Goal: Book appointment/travel/reservation

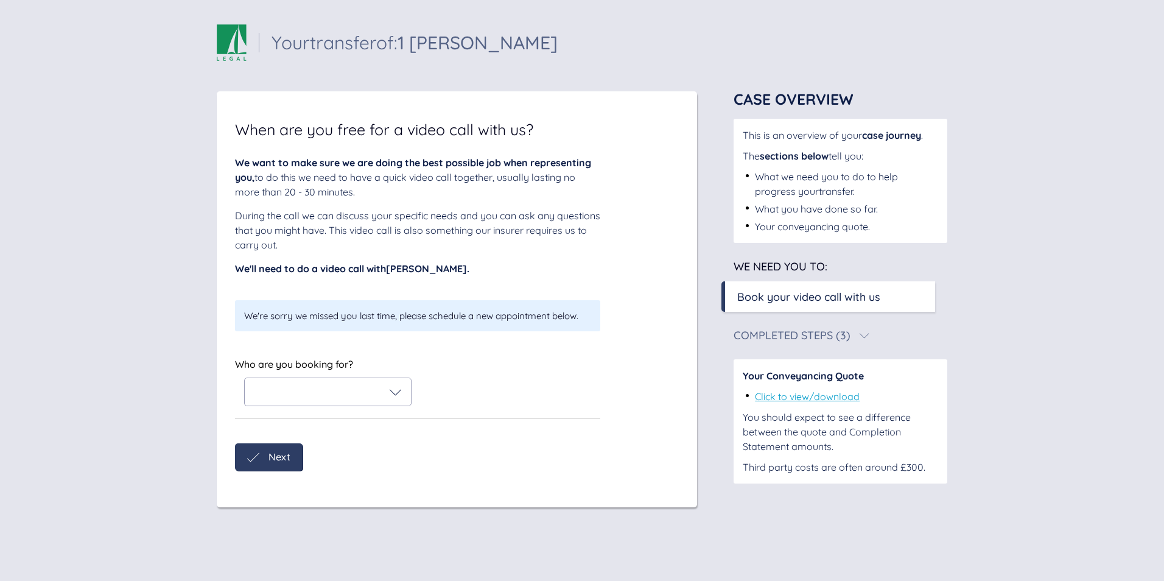
click at [396, 395] on icon at bounding box center [396, 392] width 12 height 12
click at [263, 423] on icon at bounding box center [262, 423] width 15 height 15
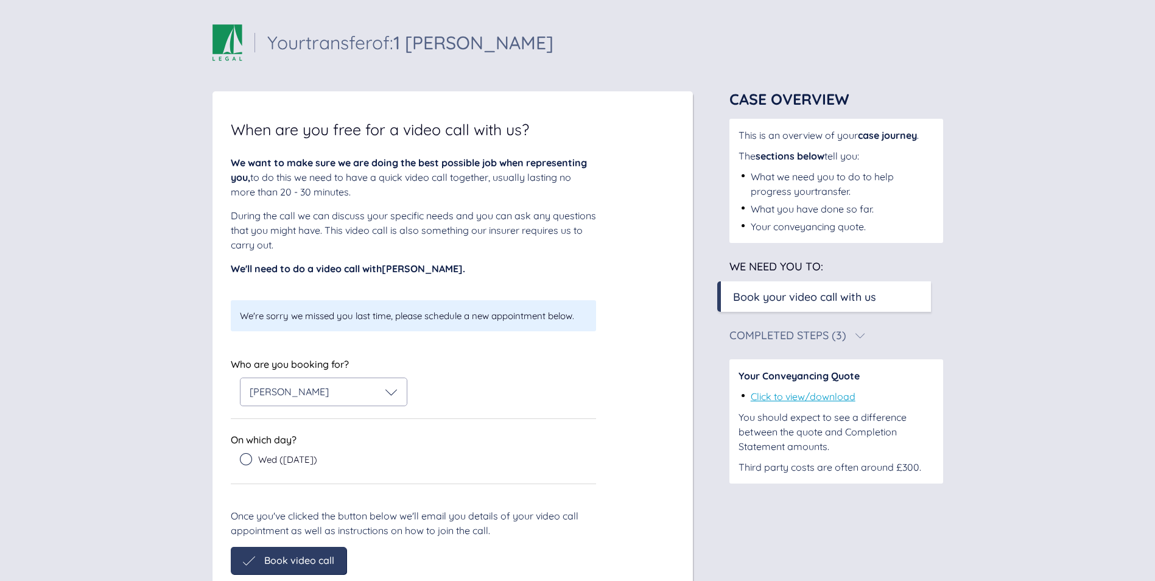
click at [400, 458] on div "Wed ([DATE])" at bounding box center [418, 462] width 356 height 18
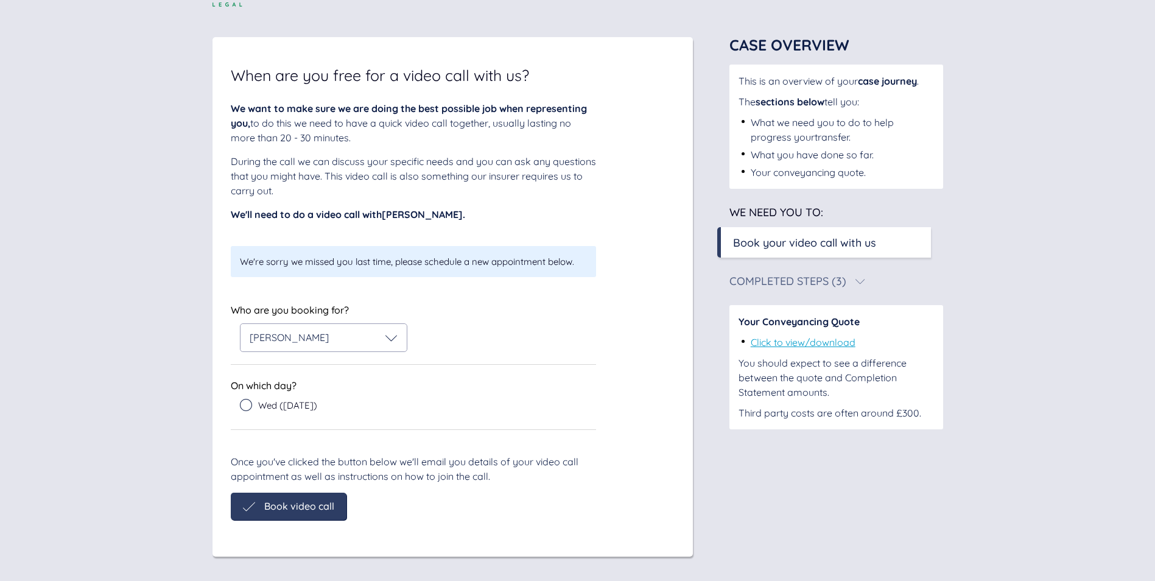
click at [247, 406] on icon at bounding box center [246, 405] width 12 height 12
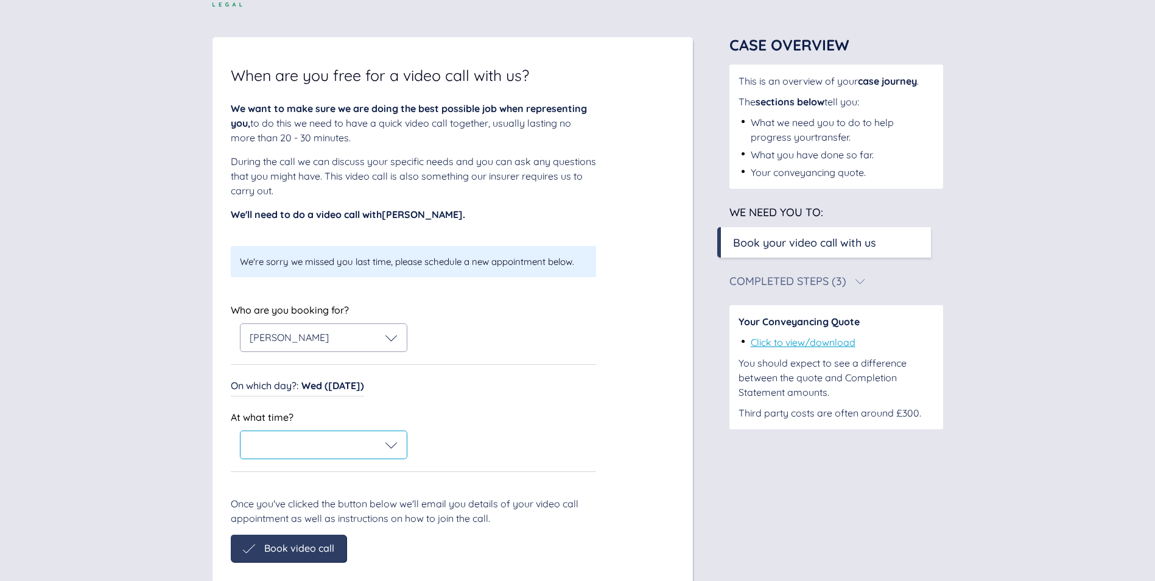
click at [394, 445] on icon at bounding box center [392, 445] width 12 height 6
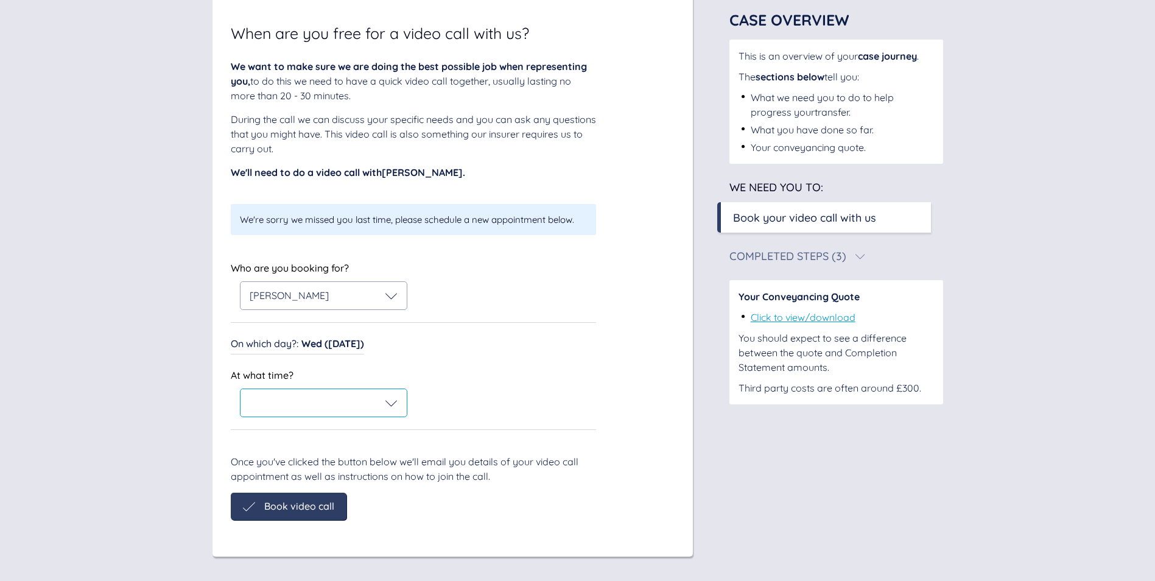
click at [388, 407] on icon at bounding box center [392, 403] width 12 height 12
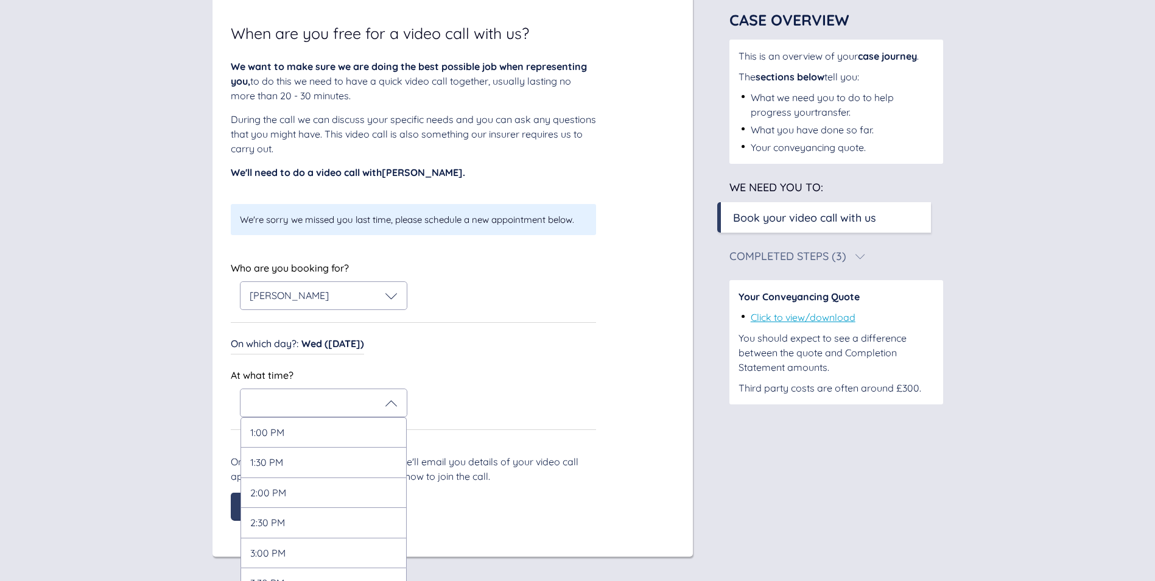
click at [535, 320] on div "Who are you booking for? [PERSON_NAME] Who are you booking for? [PERSON_NAME] O…" at bounding box center [413, 344] width 365 height 171
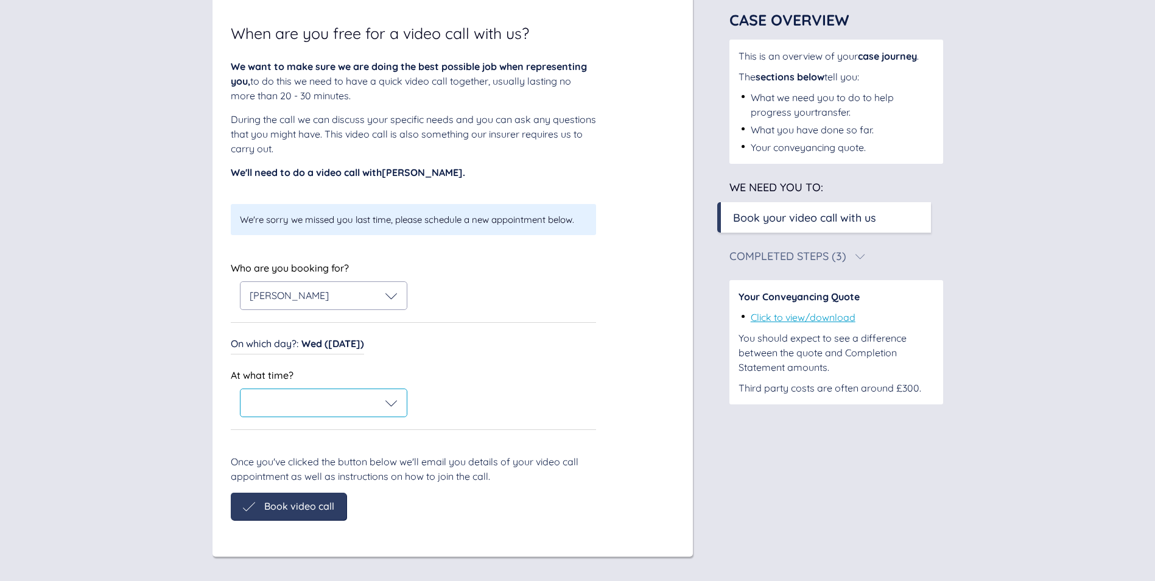
click at [392, 411] on div at bounding box center [324, 402] width 166 height 27
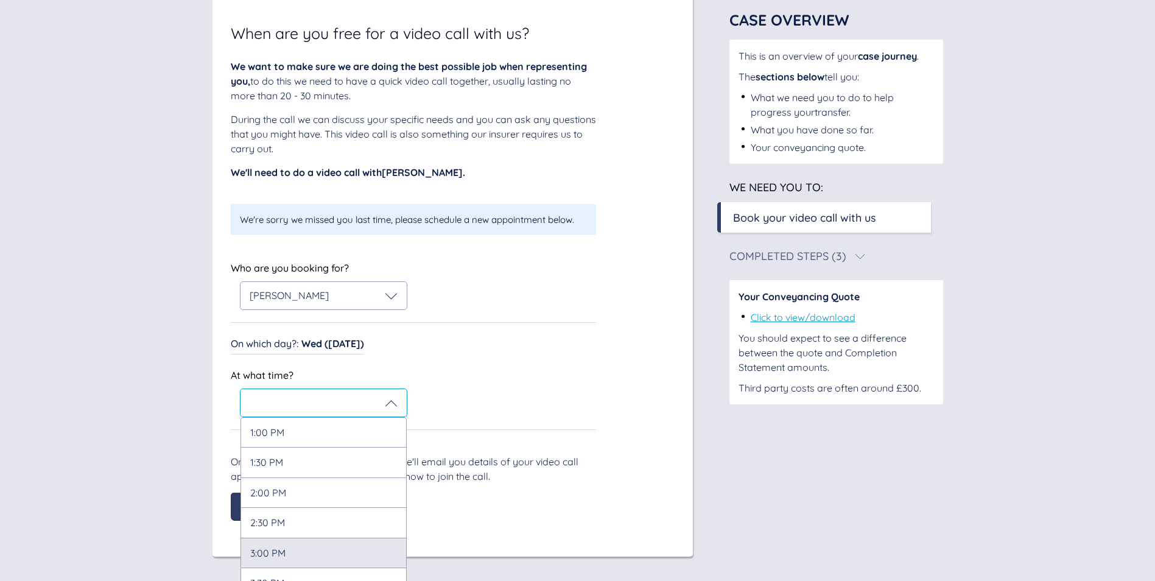
click at [315, 552] on div "3:00 PM" at bounding box center [324, 553] width 166 height 30
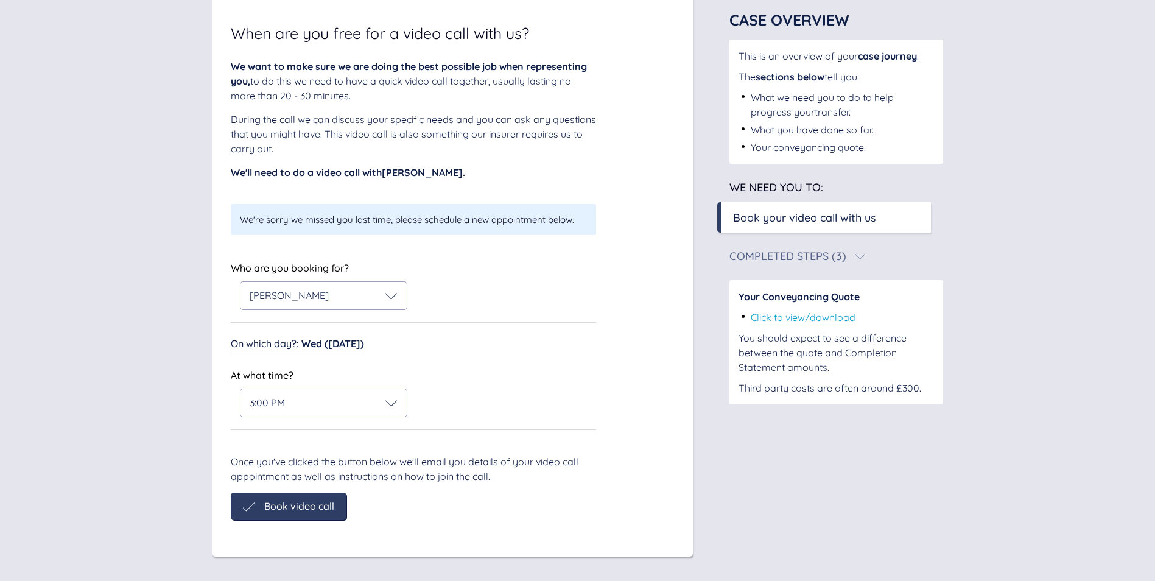
scroll to position [52, 0]
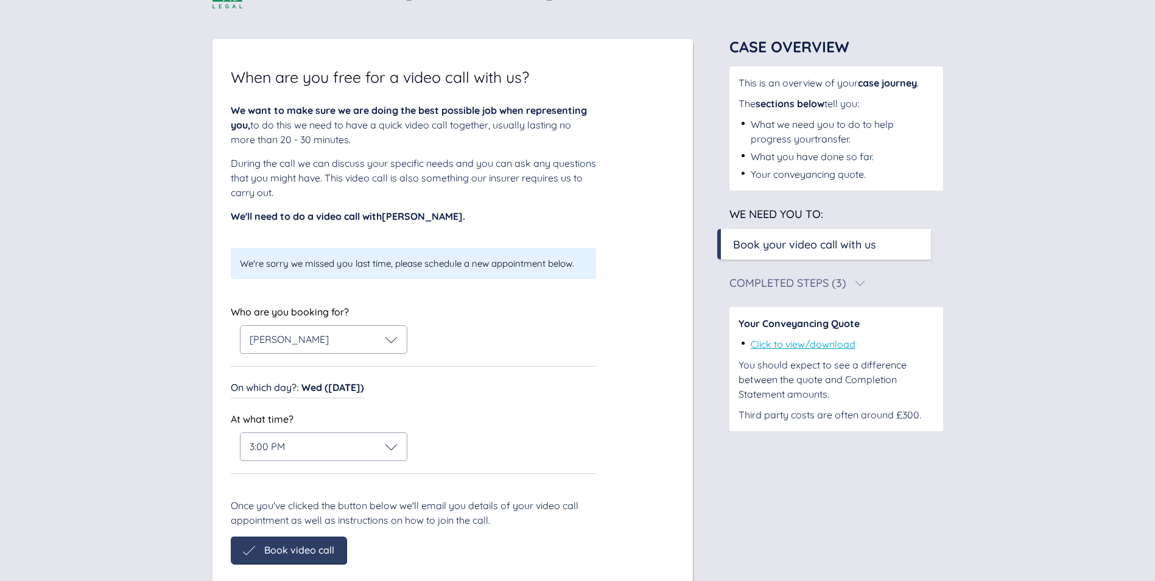
click at [287, 544] on span "Book video call" at bounding box center [299, 549] width 70 height 11
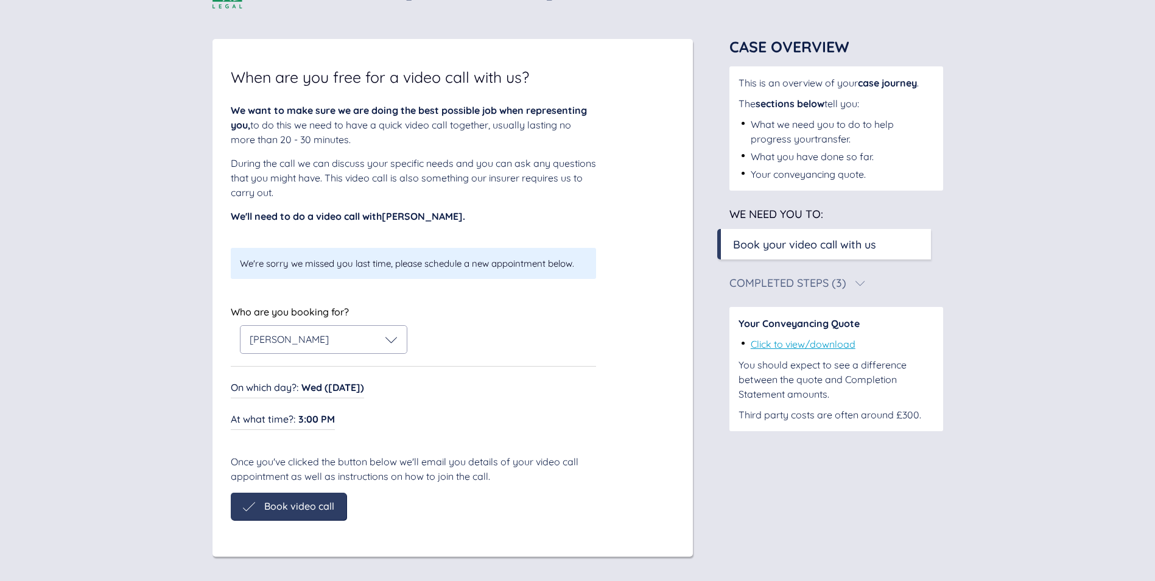
scroll to position [4, 0]
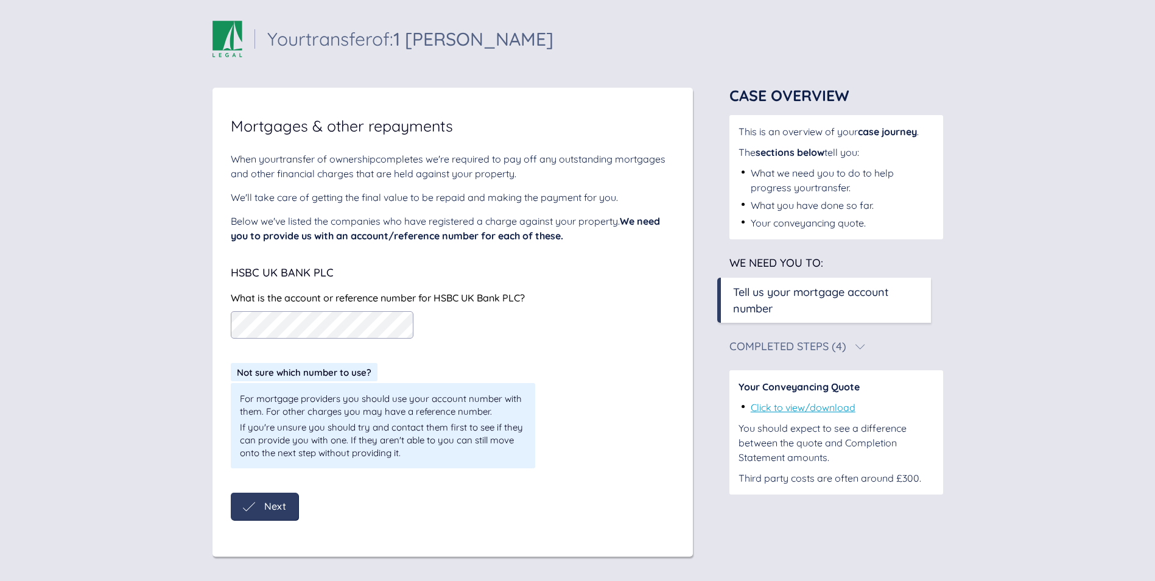
click at [287, 505] on div "Next" at bounding box center [265, 506] width 68 height 27
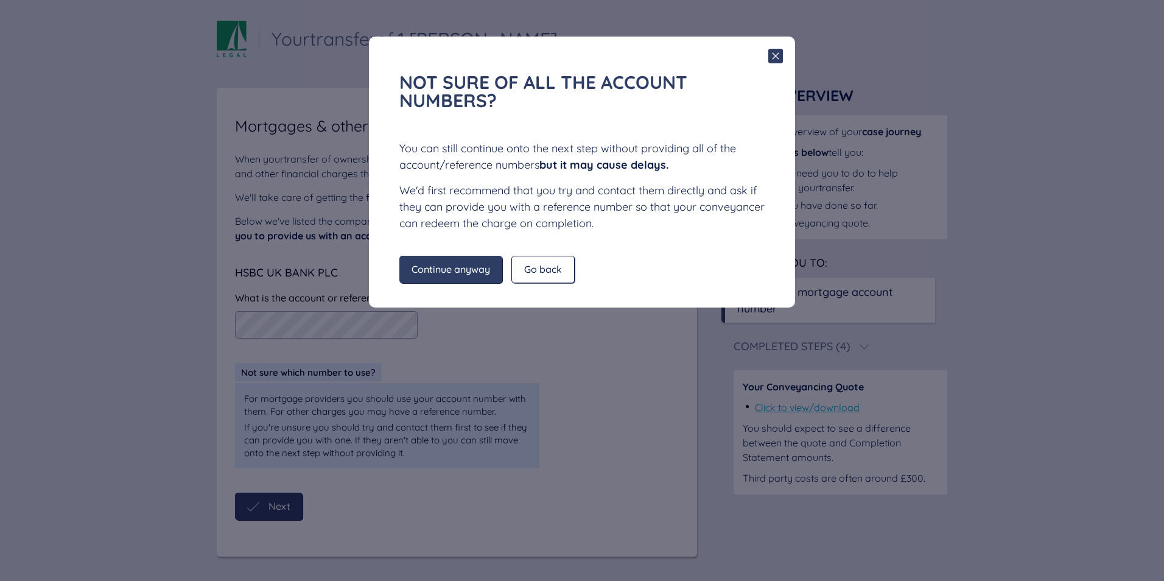
click at [777, 55] on icon at bounding box center [776, 56] width 15 height 15
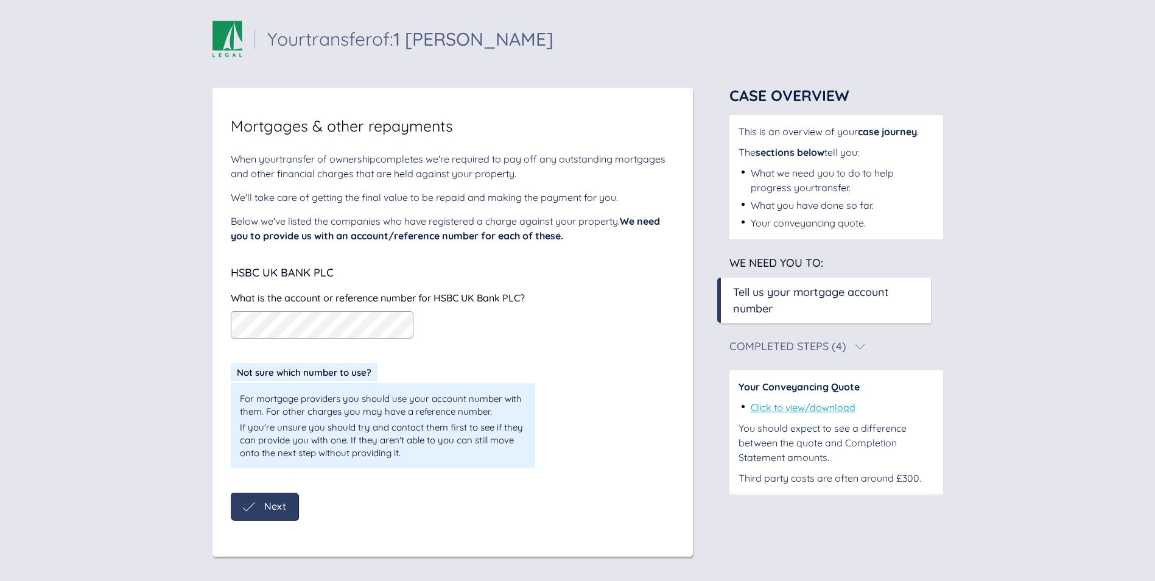
click at [971, 174] on div "Sail Legal - Your case Your transfer of: 1 [PERSON_NAME] Your transfer of: 1 [P…" at bounding box center [577, 288] width 1155 height 585
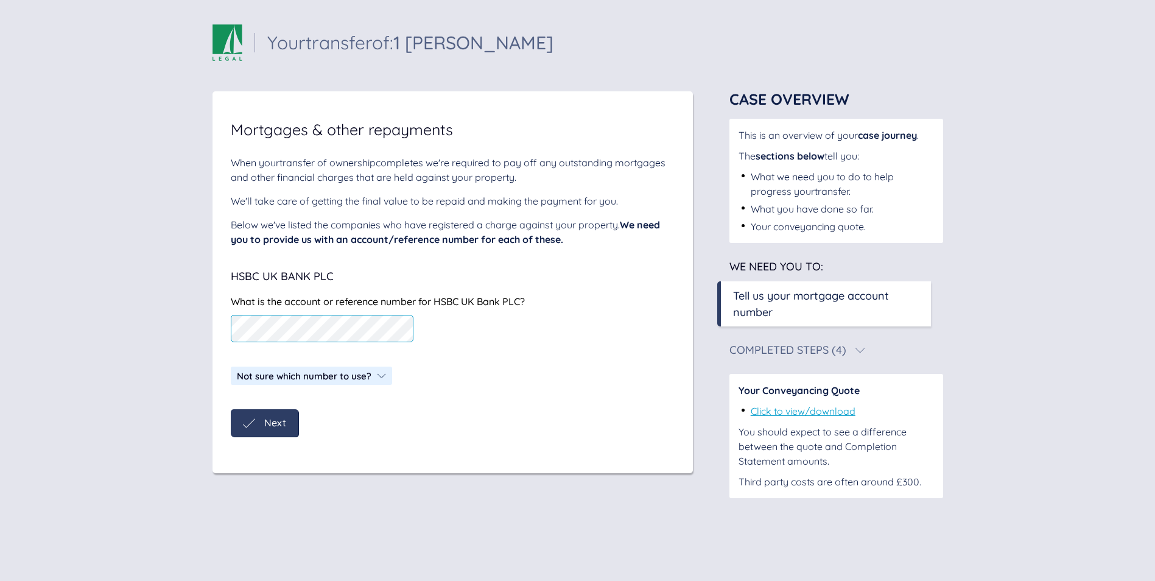
scroll to position [0, 0]
click at [275, 419] on span "Next" at bounding box center [280, 422] width 22 height 11
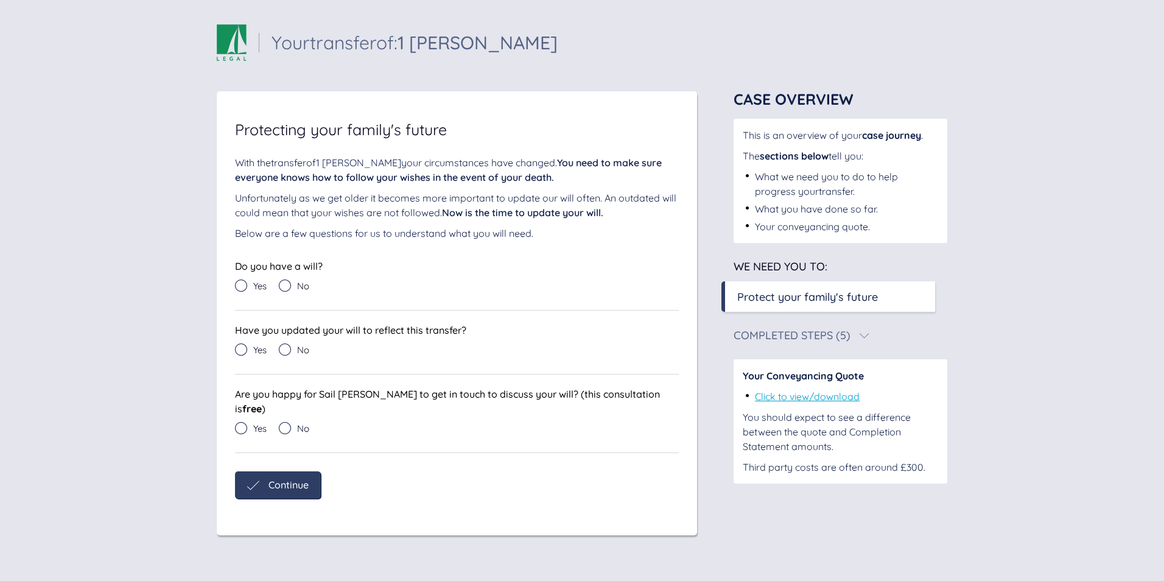
click at [285, 286] on icon at bounding box center [285, 286] width 12 height 12
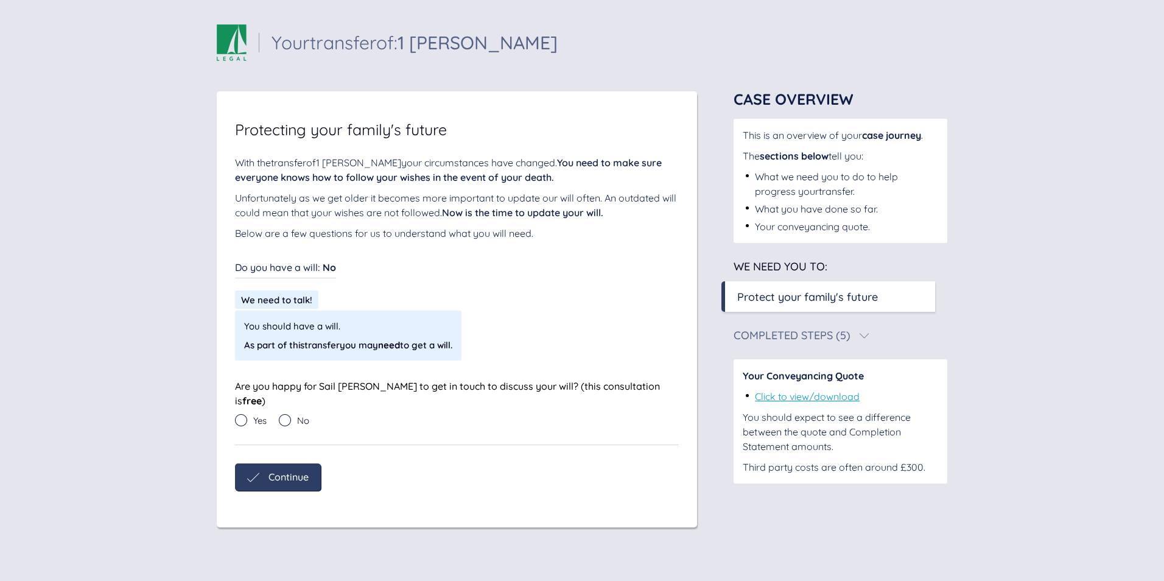
click at [245, 414] on icon at bounding box center [241, 420] width 12 height 12
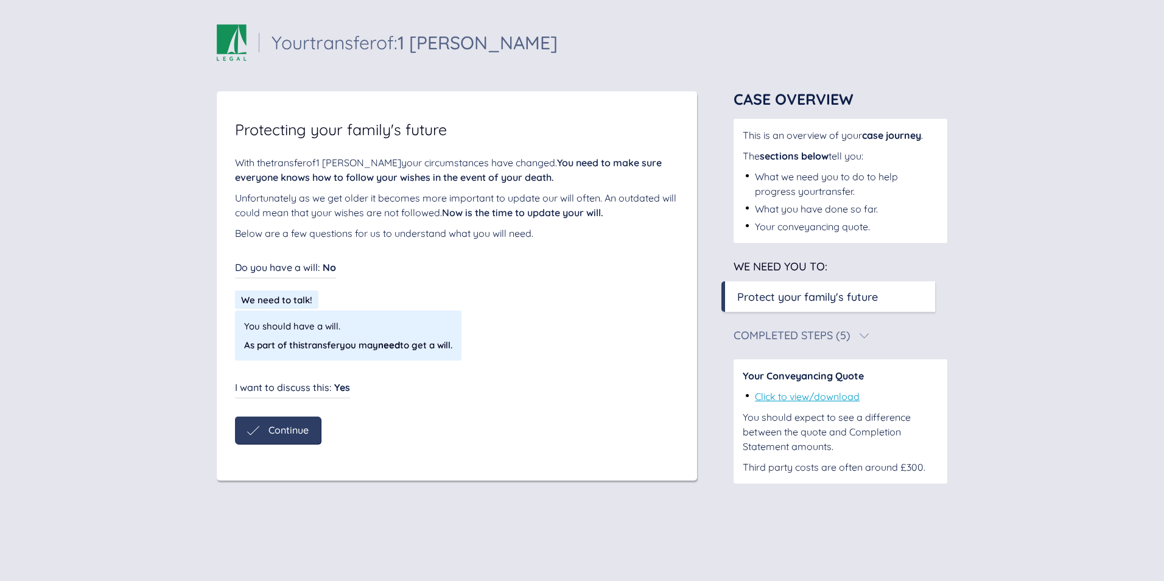
click at [287, 436] on div "Continue" at bounding box center [278, 430] width 62 height 12
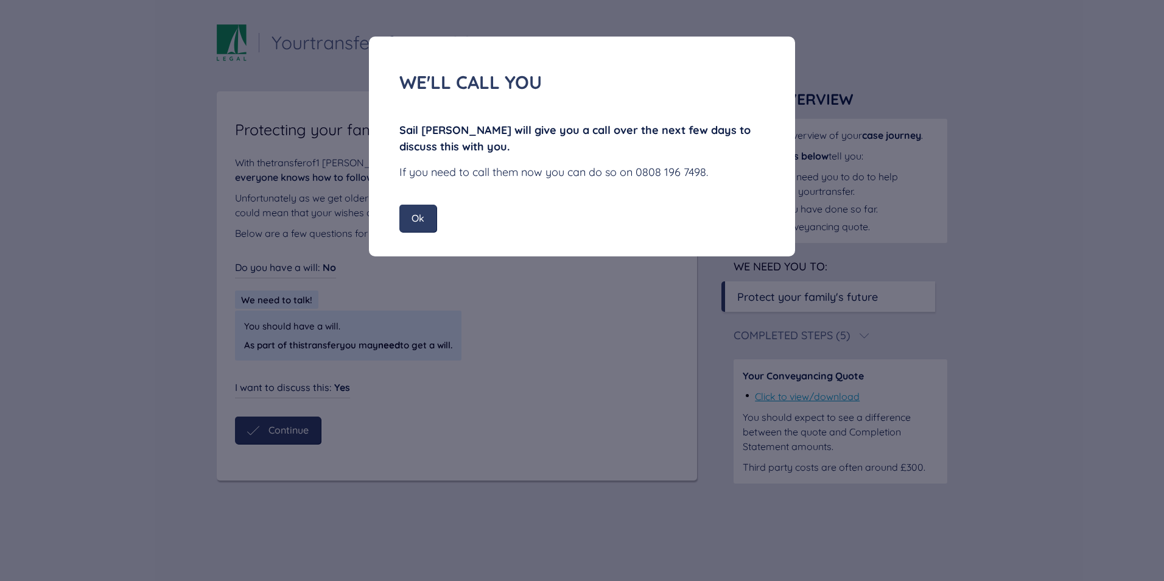
click at [428, 217] on div "Ok" at bounding box center [418, 218] width 37 height 27
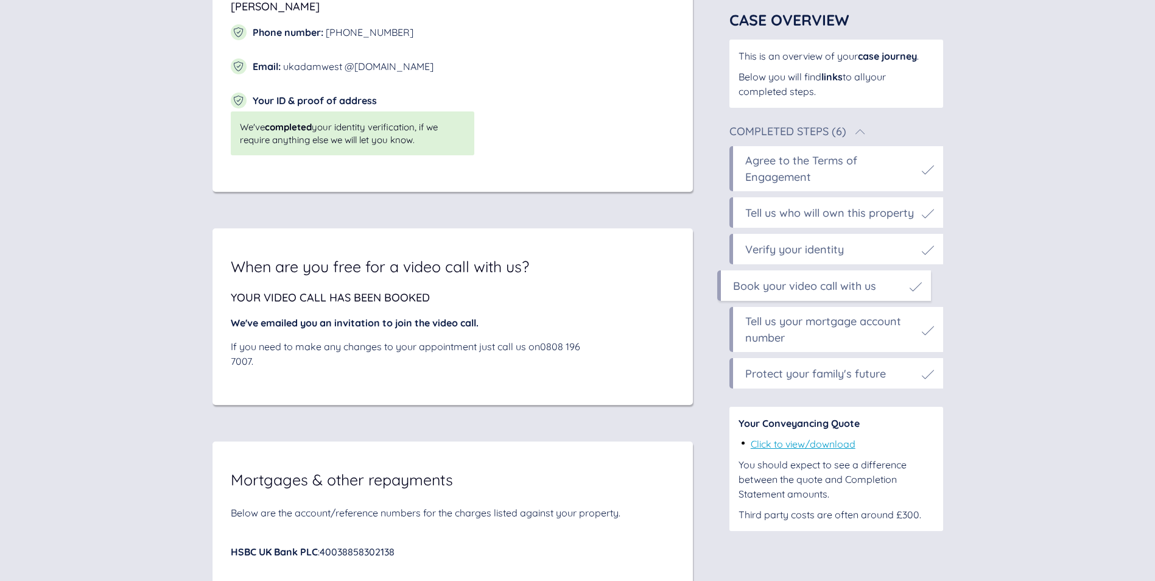
scroll to position [5698, 0]
